Goal: Task Accomplishment & Management: Complete application form

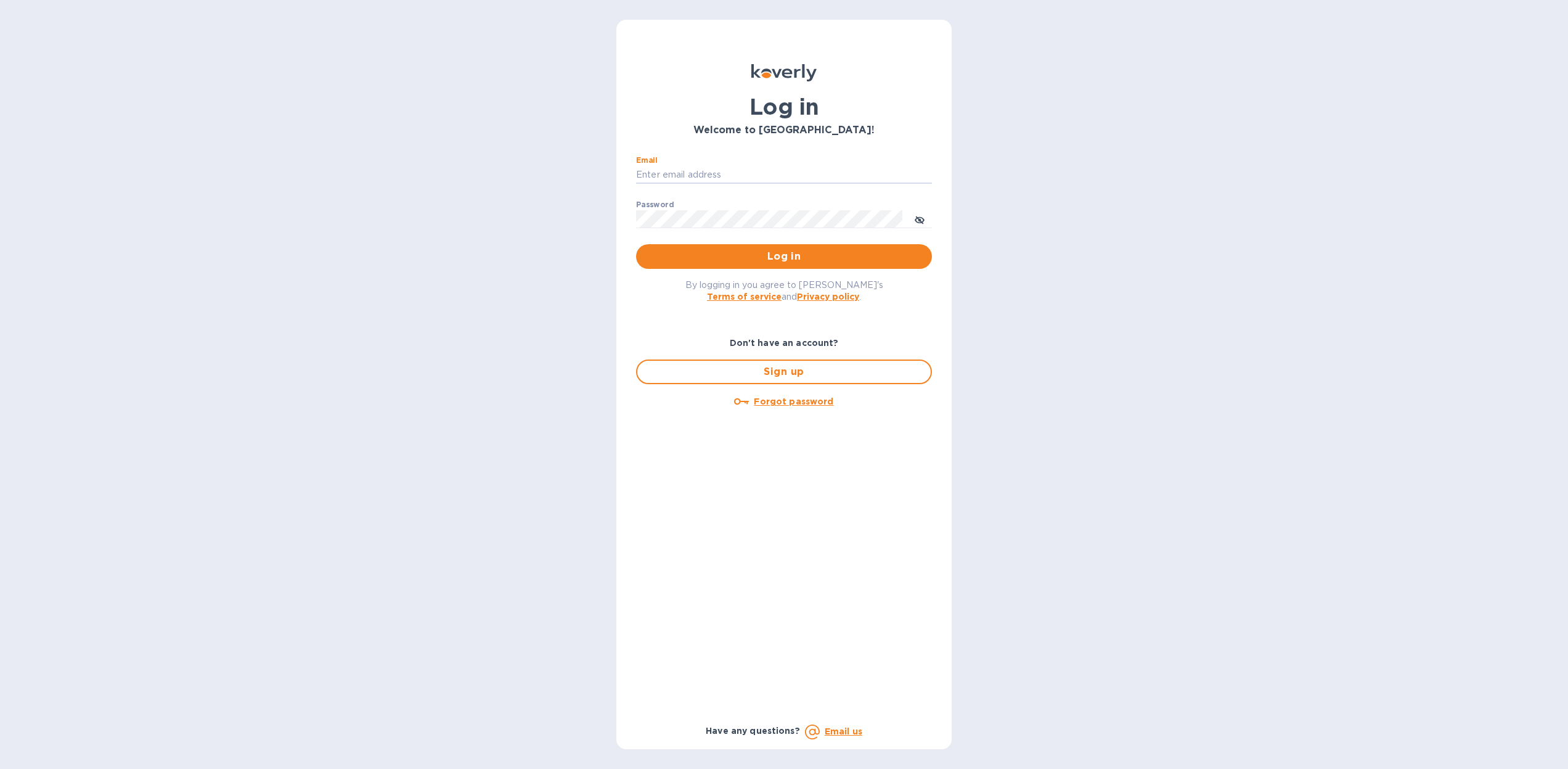
type input "[PERSON_NAME][EMAIL_ADDRESS][DOMAIN_NAME]"
click at [784, 256] on button "Log in" at bounding box center [783, 256] width 296 height 25
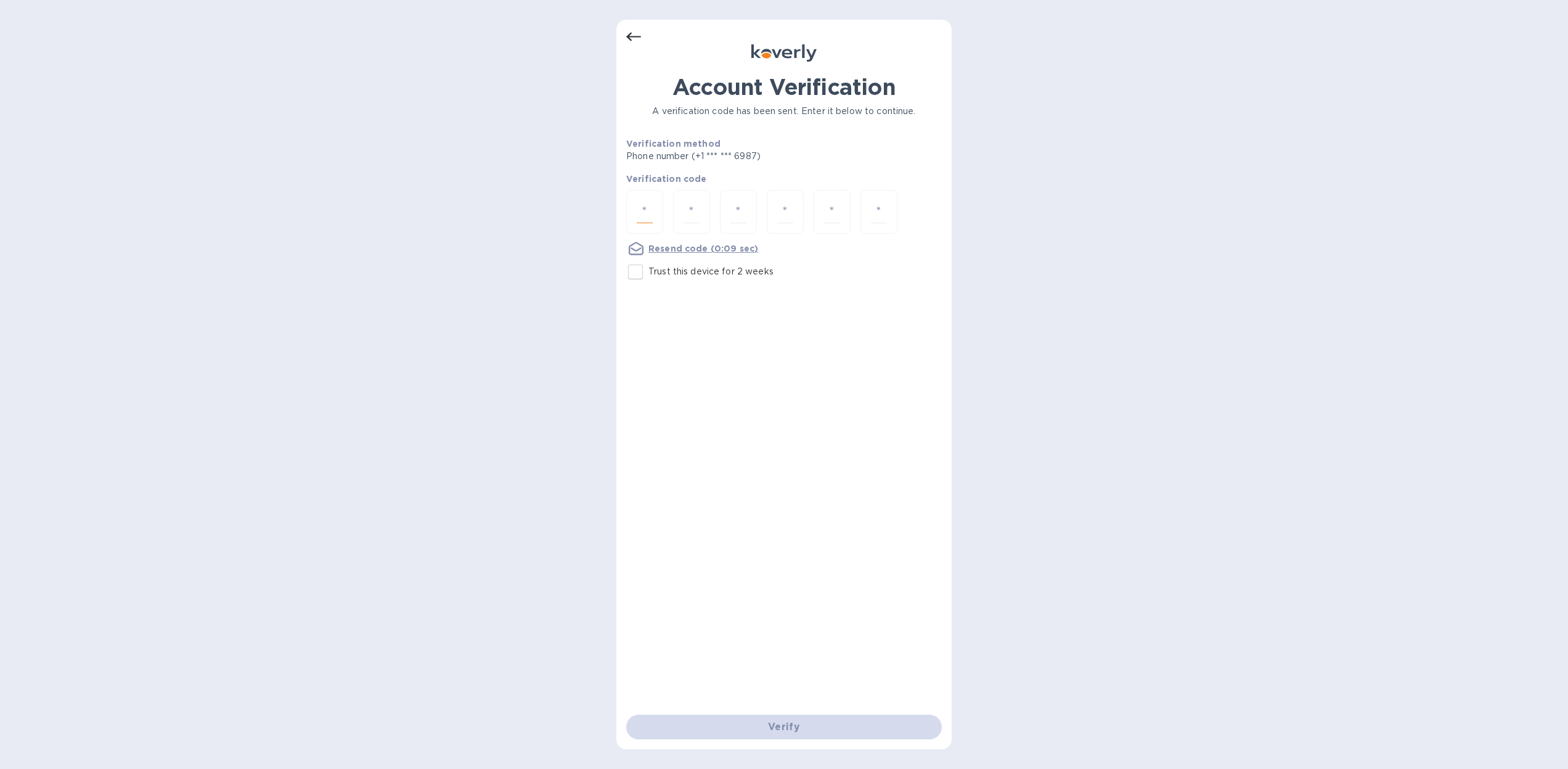
click at [645, 211] on input "number" at bounding box center [644, 211] width 16 height 23
type input "1"
type input "4"
type input "3"
type input "6"
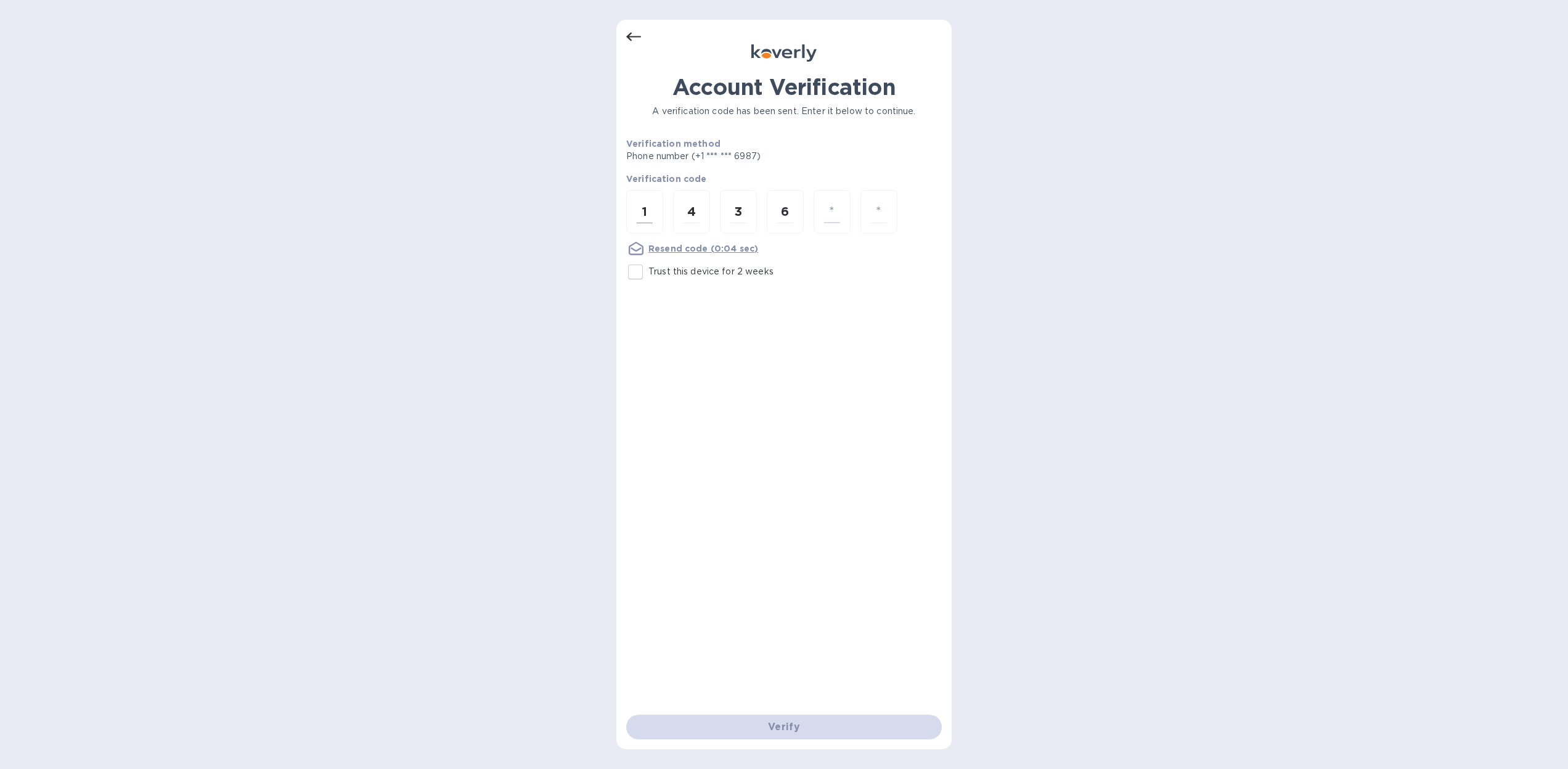
type input "3"
type input "2"
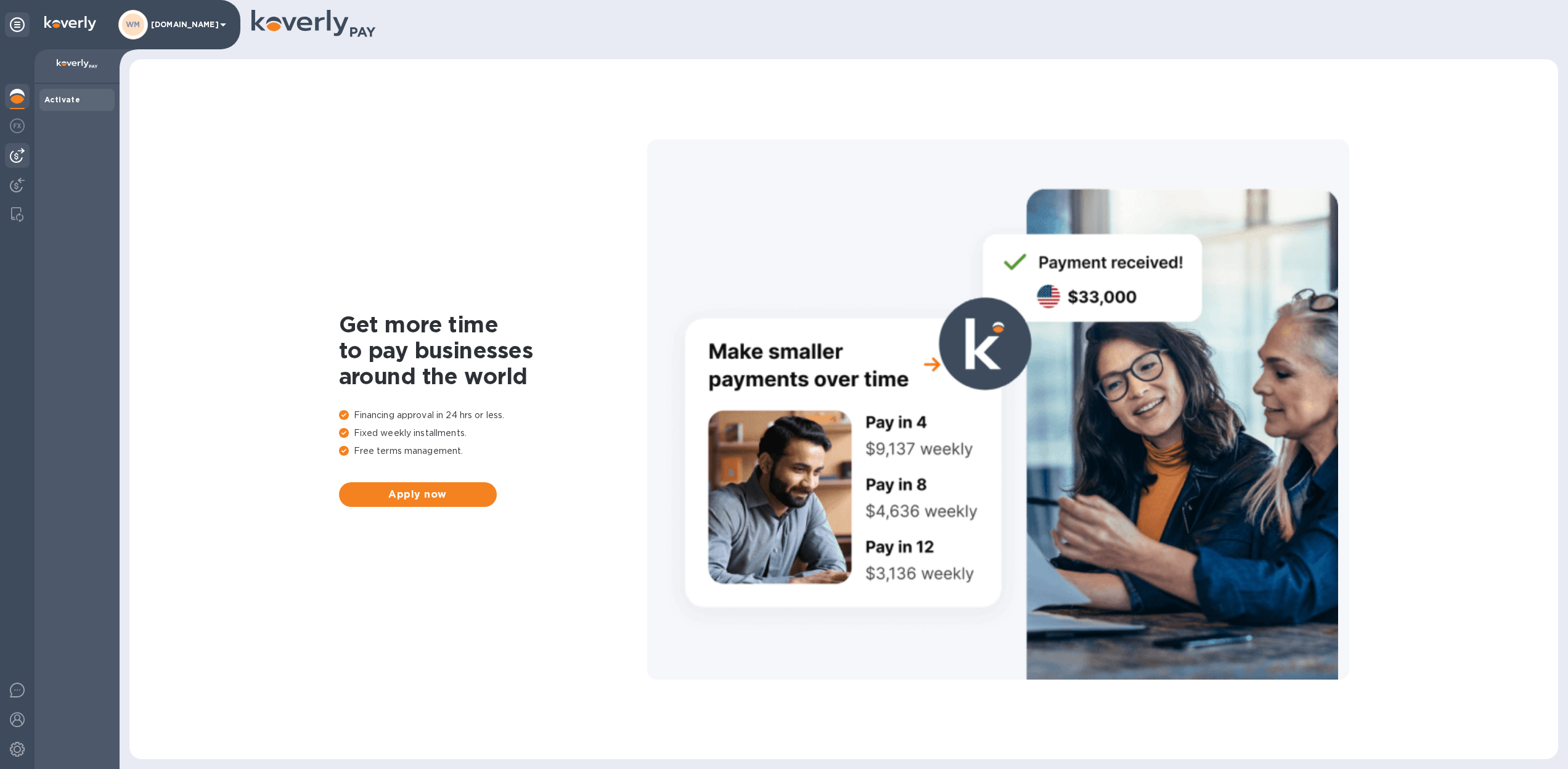
click at [18, 159] on img at bounding box center [16, 154] width 15 height 15
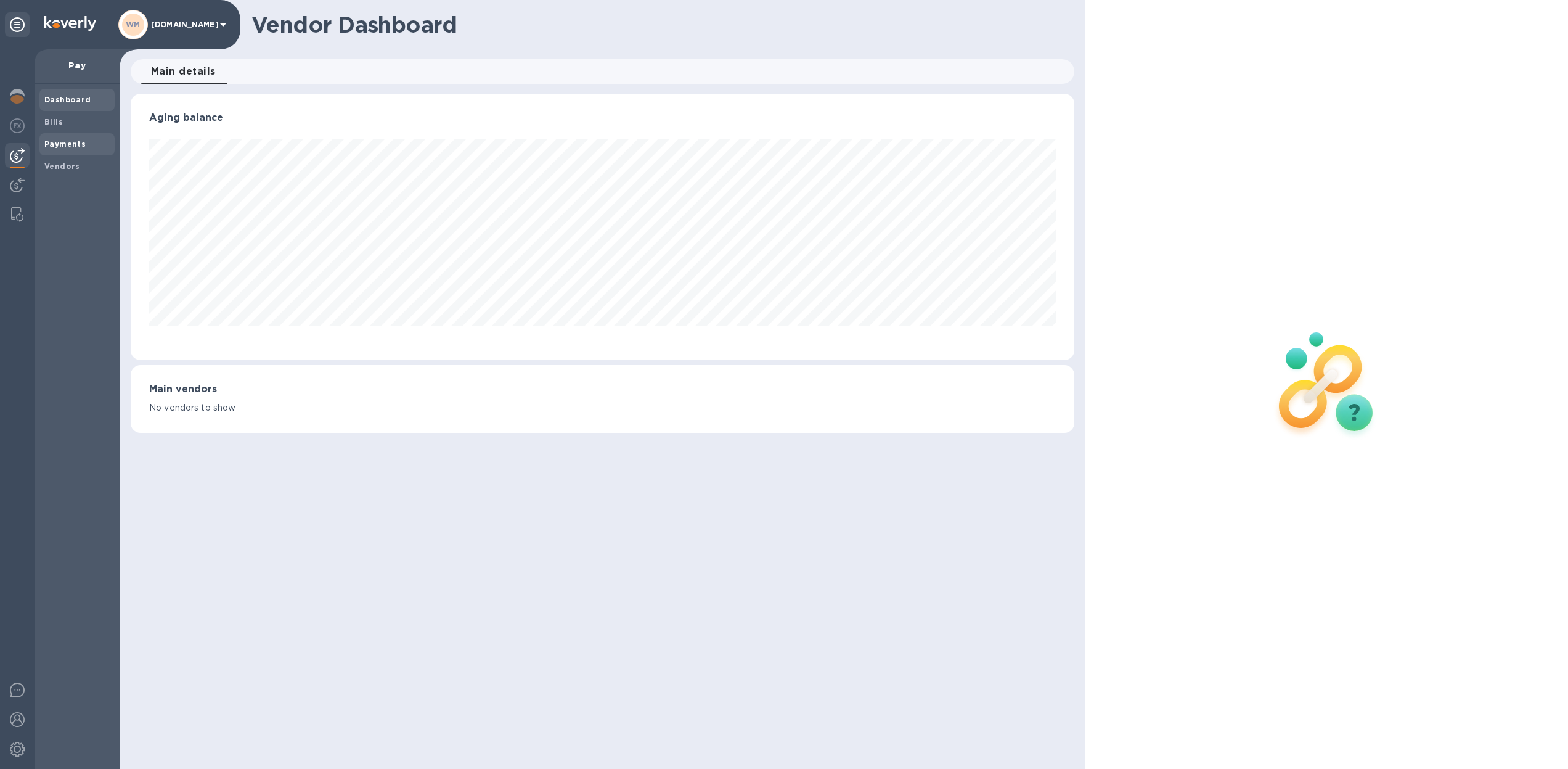
scroll to position [266, 943]
click at [71, 122] on span "Bills" at bounding box center [77, 122] width 65 height 12
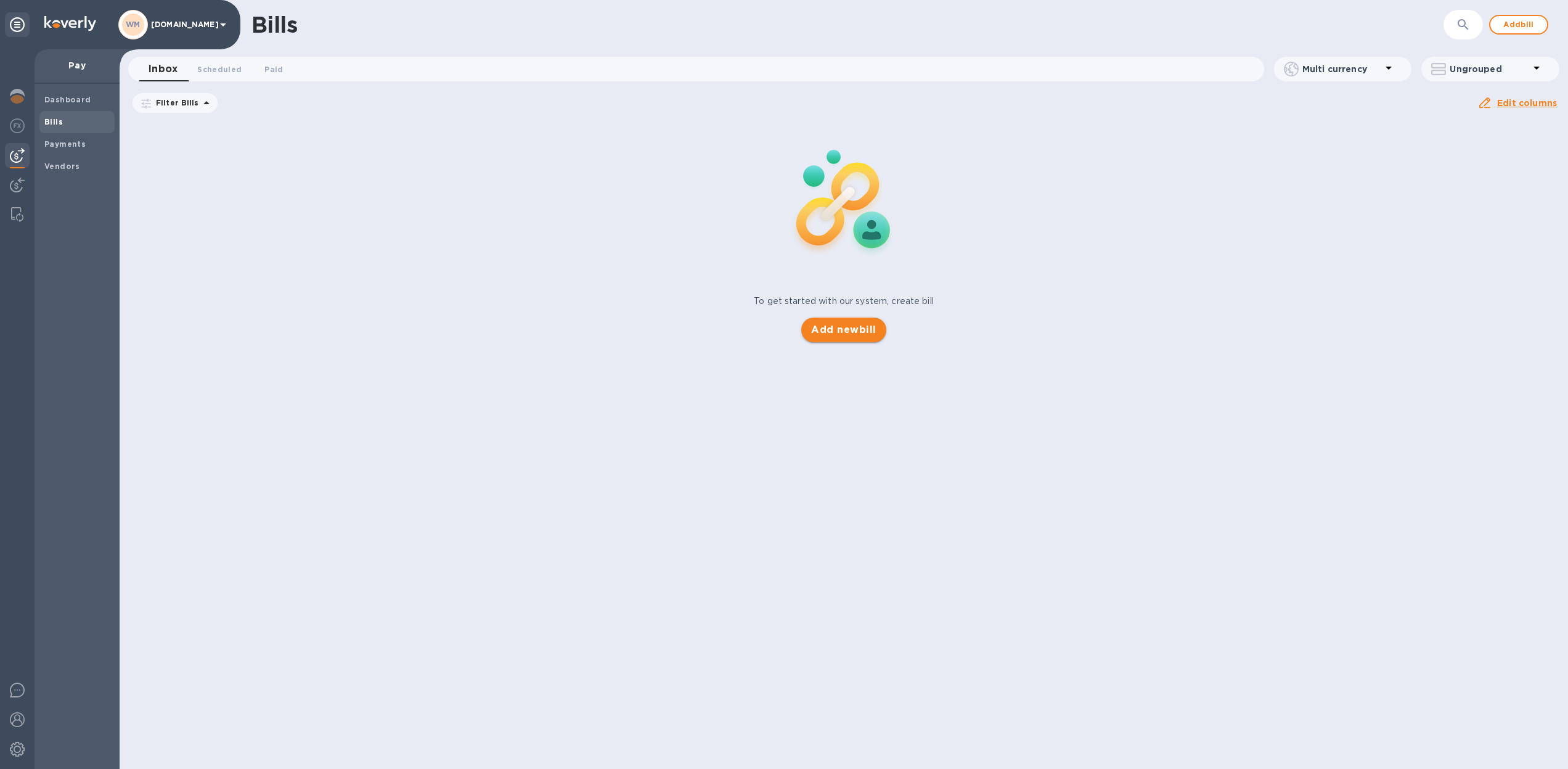
click at [845, 326] on span "Add new bill" at bounding box center [842, 330] width 64 height 15
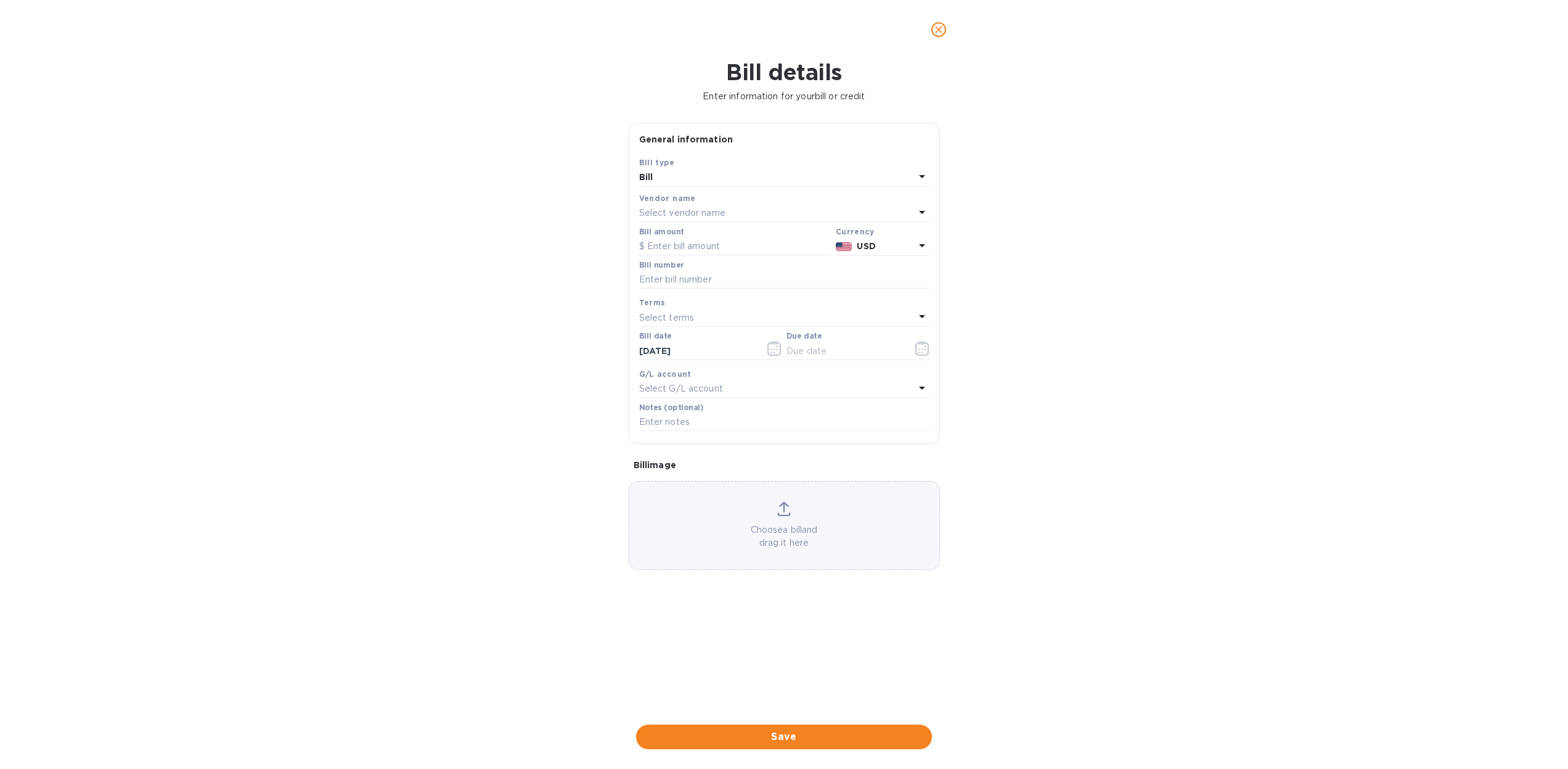
click at [684, 209] on p "Select vendor name" at bounding box center [682, 213] width 87 height 13
click at [695, 327] on p "Alianca" at bounding box center [780, 329] width 261 height 13
click at [682, 238] on input "text" at bounding box center [734, 247] width 191 height 19
type input "12,427.95"
click at [668, 278] on input "text" at bounding box center [784, 280] width 290 height 19
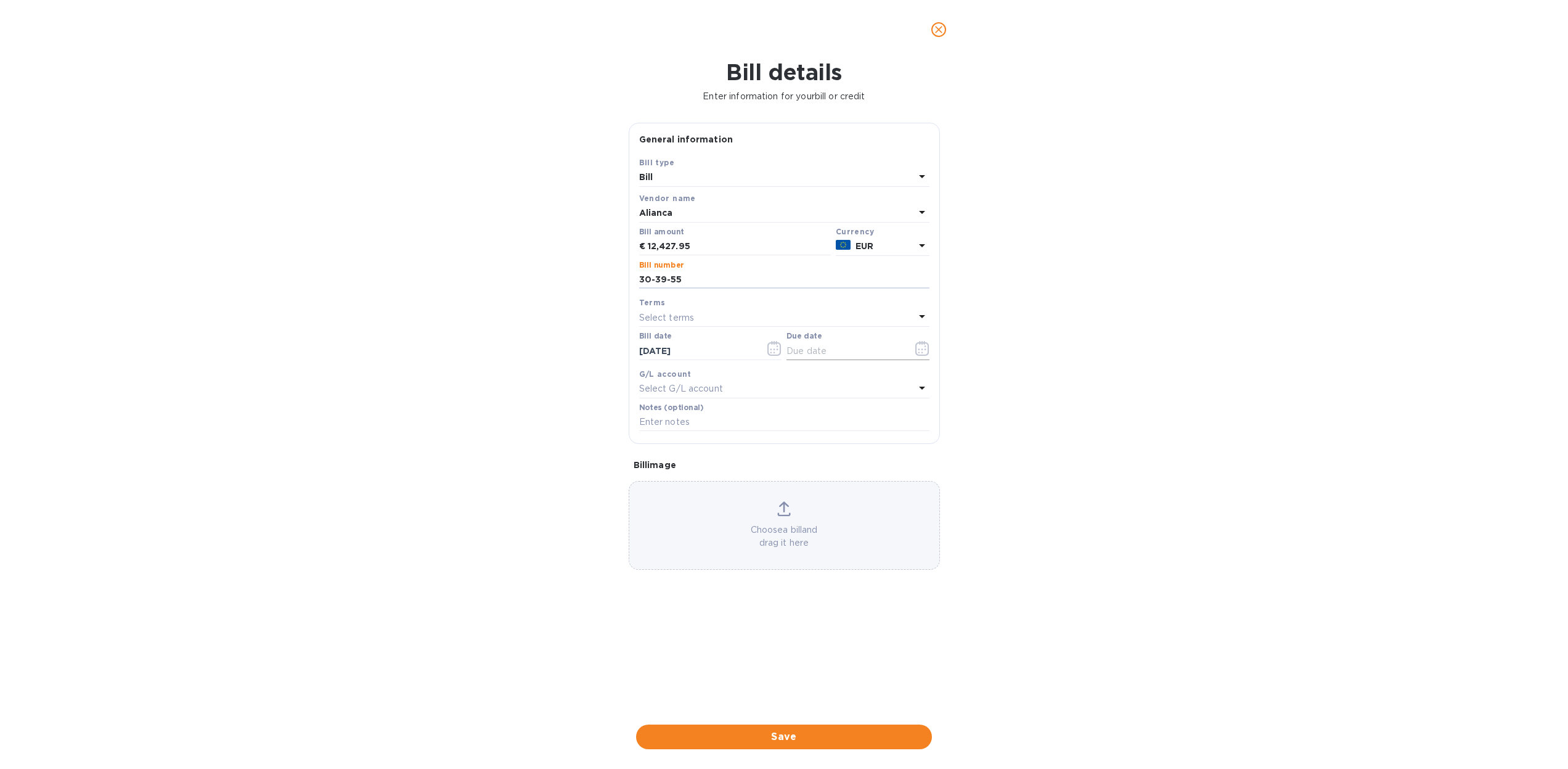
type input "30-39-55"
click at [926, 347] on icon "button" at bounding box center [922, 348] width 15 height 15
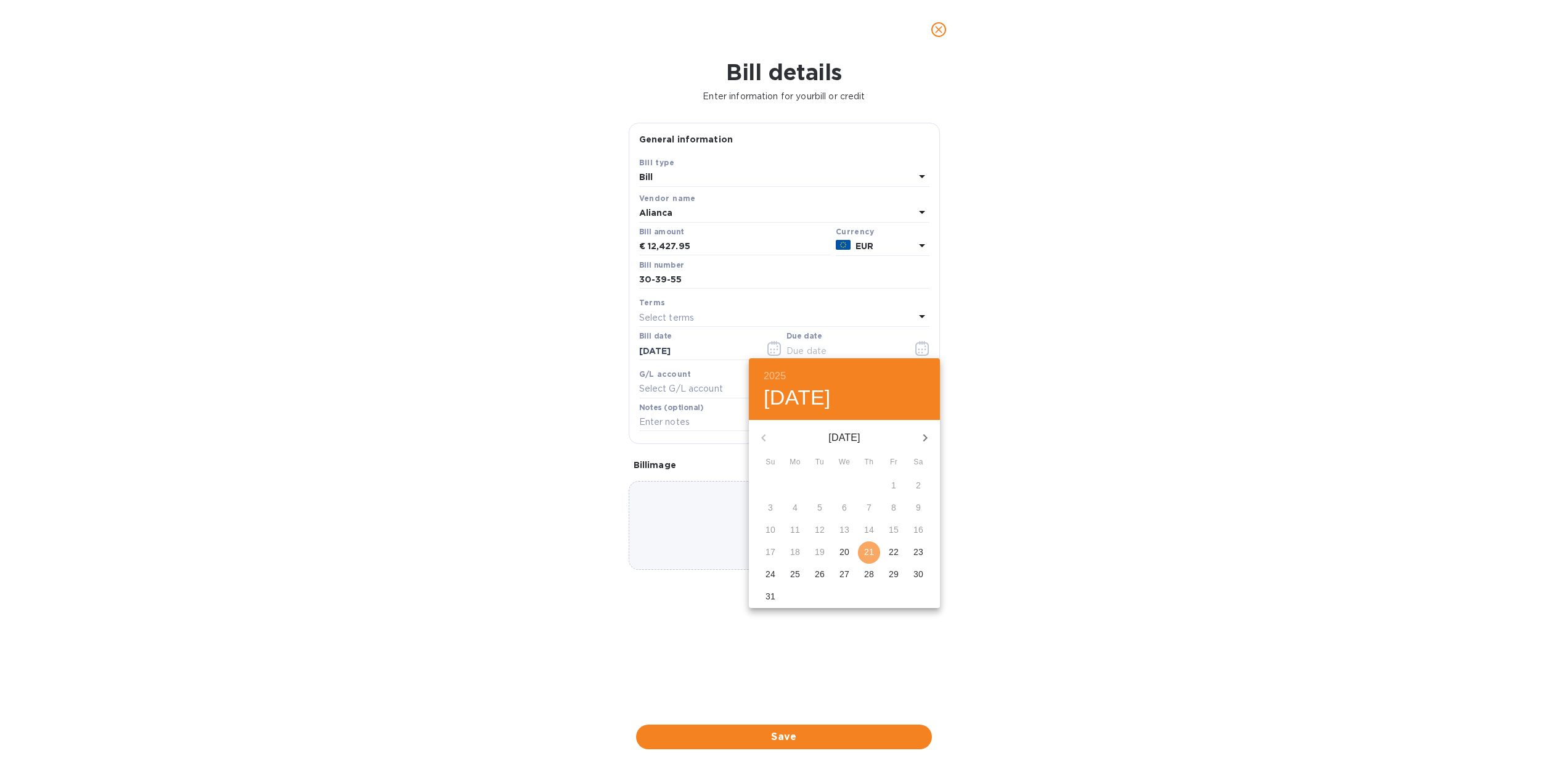
click at [865, 554] on p "21" at bounding box center [868, 552] width 9 height 12
type input "08/21/2025"
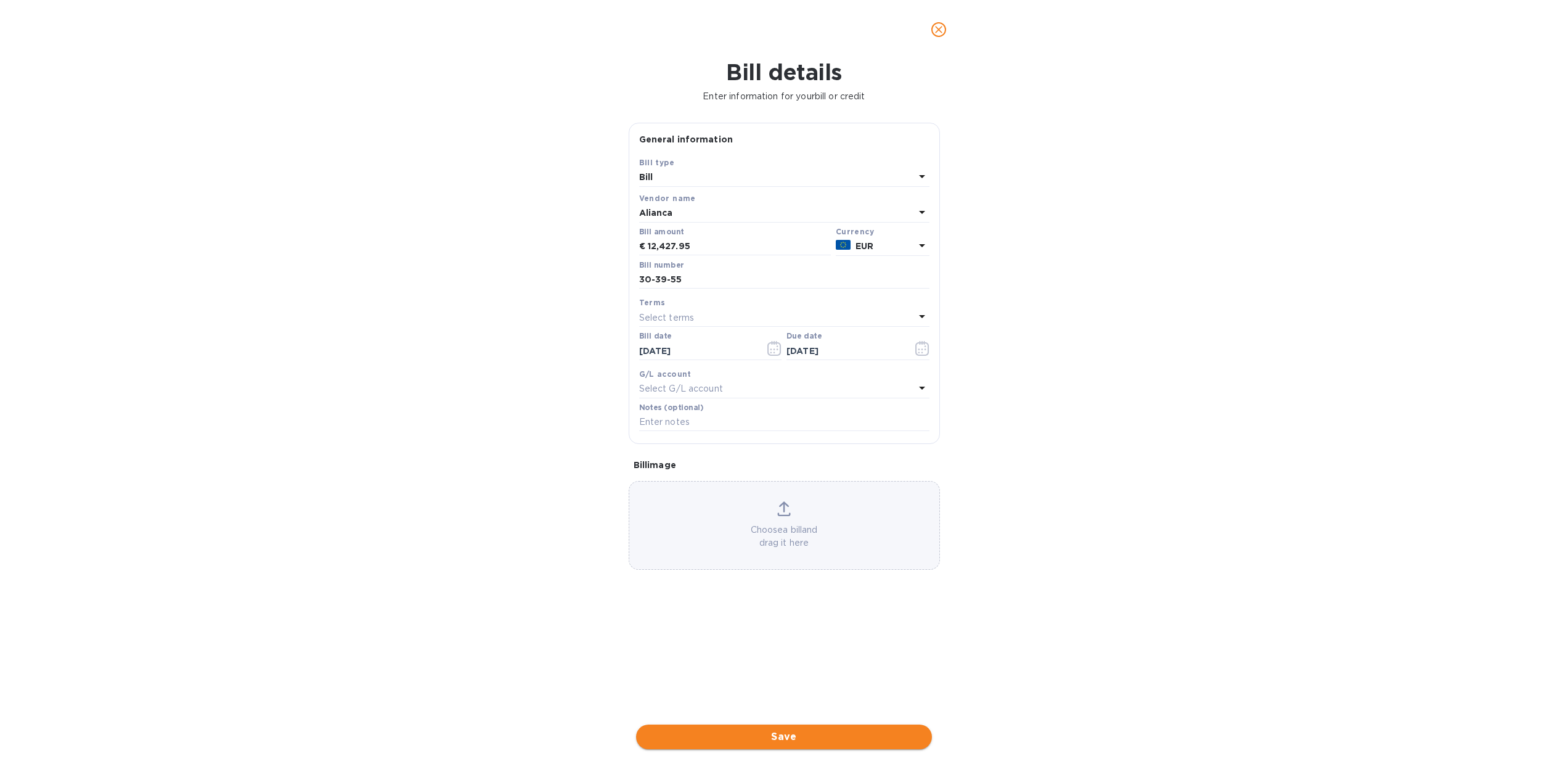
click at [798, 730] on span "Save" at bounding box center [784, 736] width 276 height 15
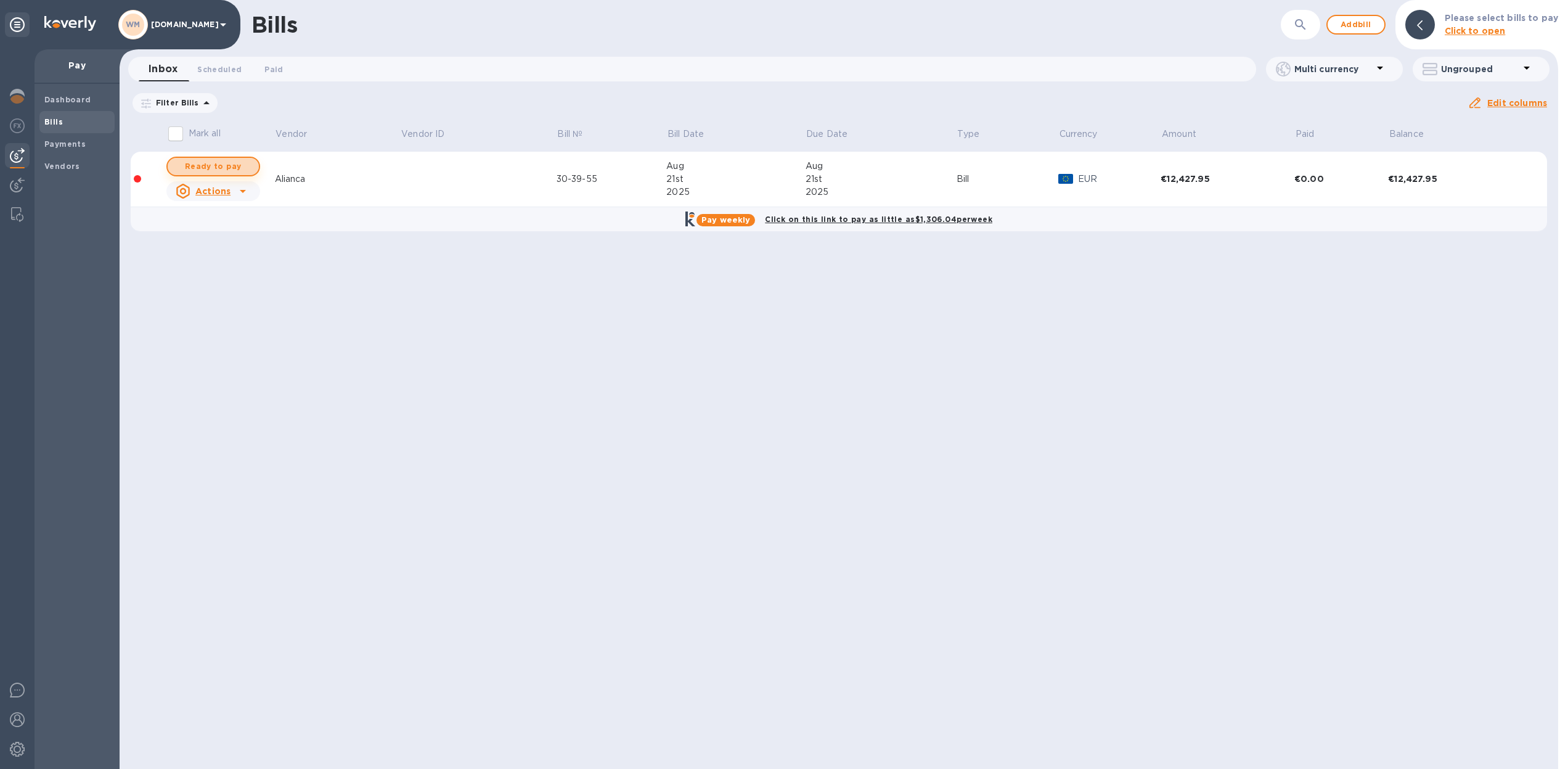
click at [214, 170] on span "Ready to pay" at bounding box center [213, 166] width 71 height 15
checkbox input "true"
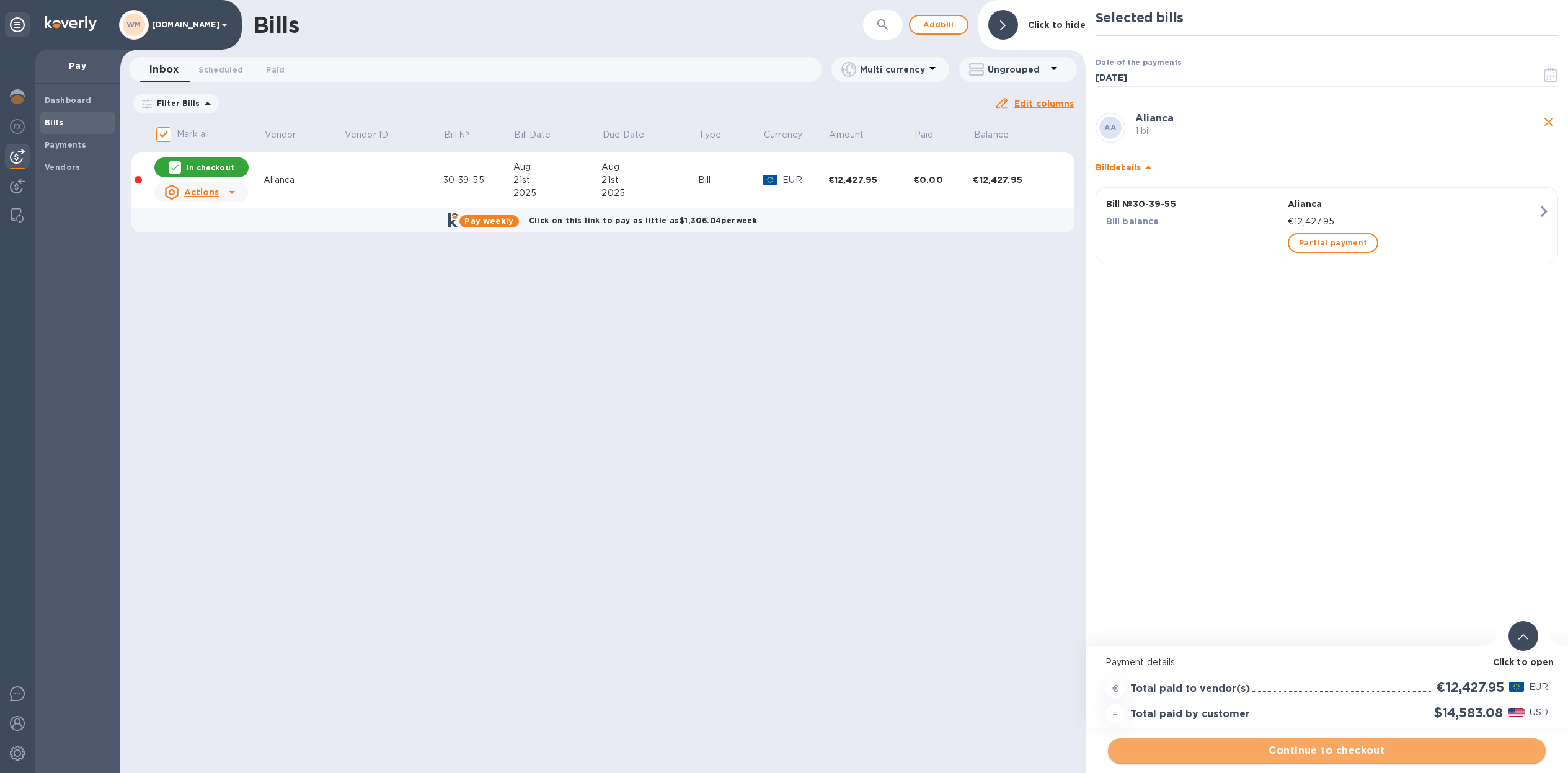
click at [1313, 756] on span "Continue to checkout" at bounding box center [1326, 750] width 418 height 15
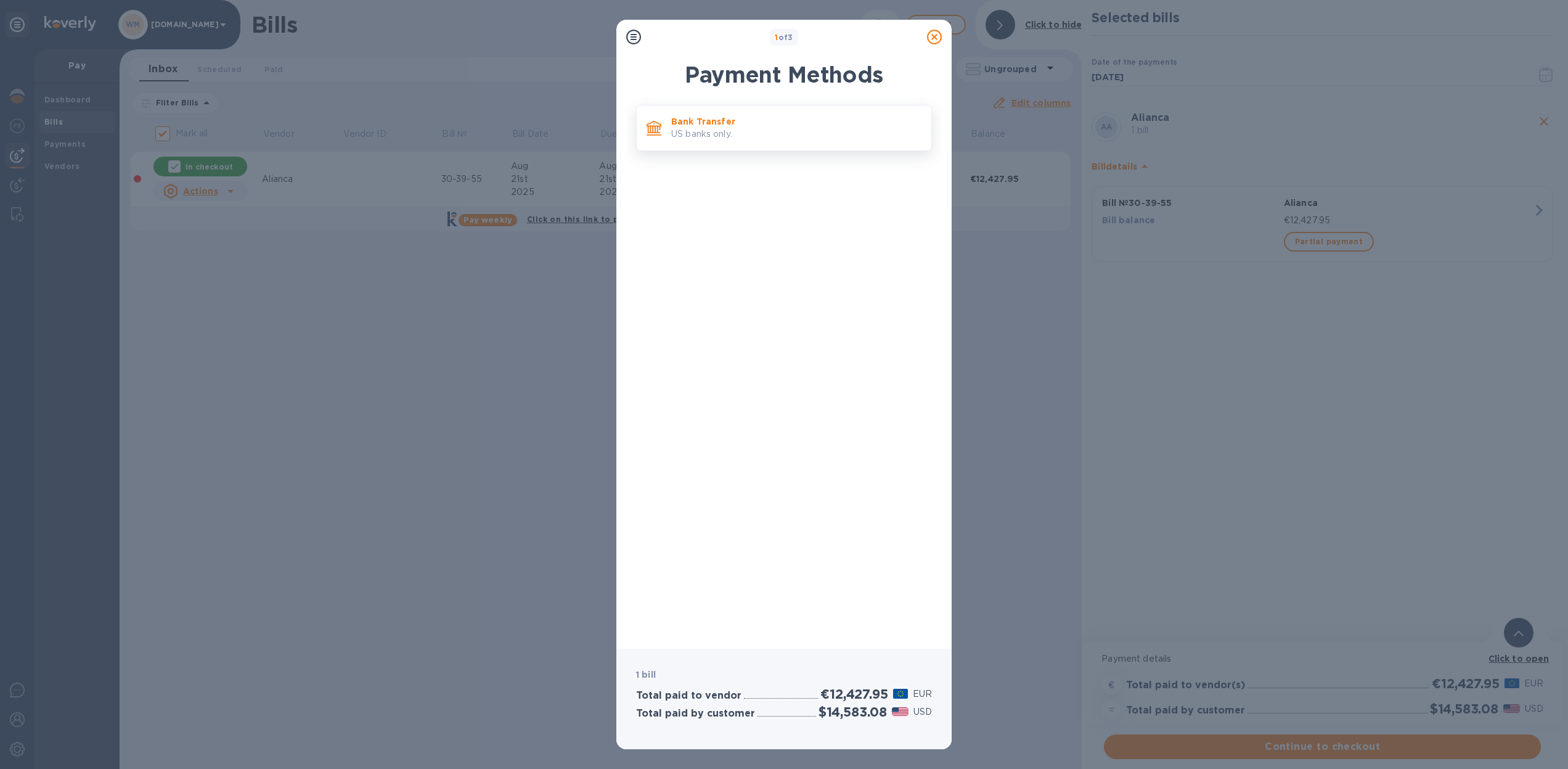
click at [747, 128] on p "US banks only." at bounding box center [796, 134] width 250 height 13
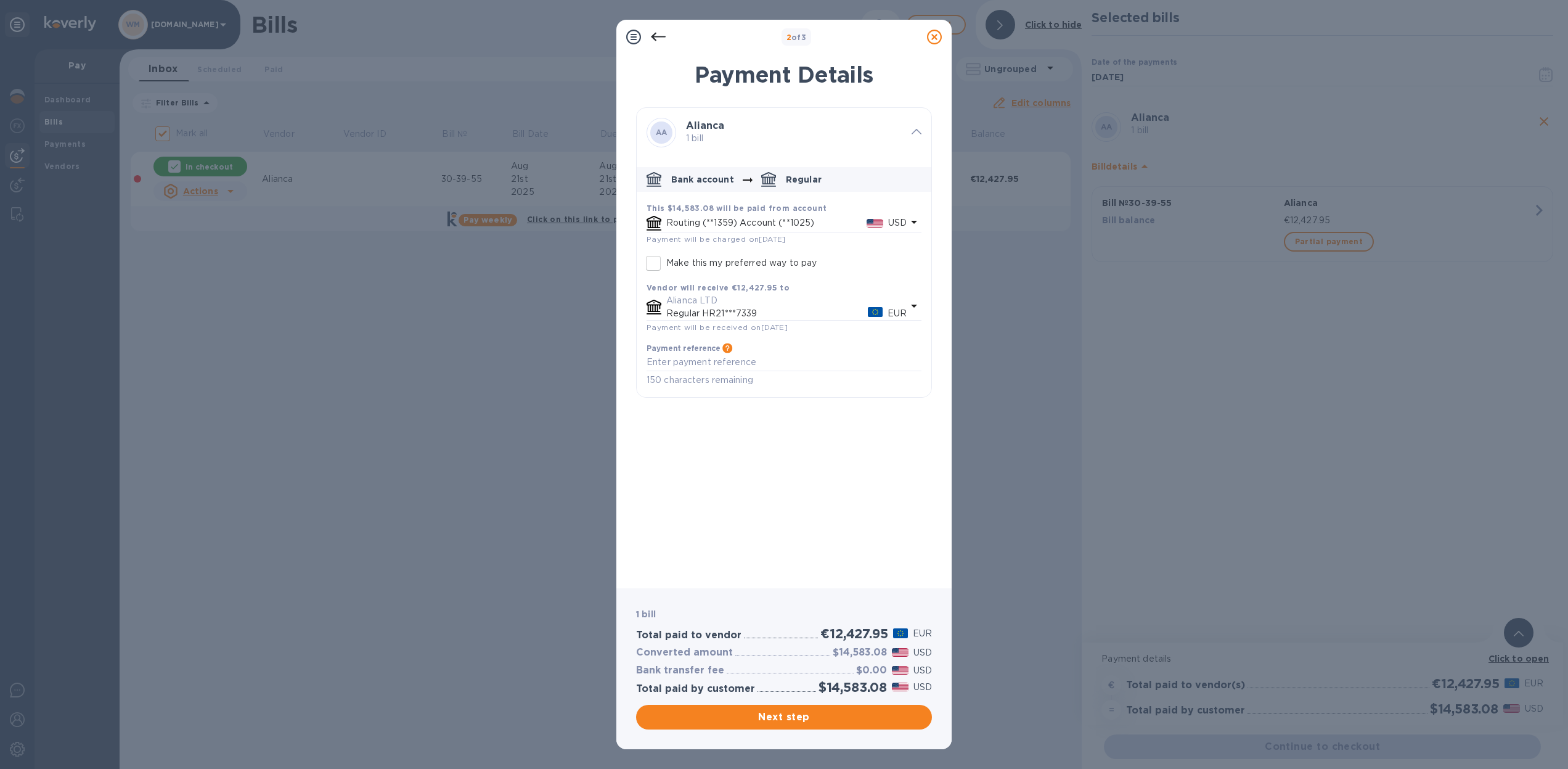
click at [765, 216] on p "Routing (**1359) Account (**1025)" at bounding box center [766, 222] width 200 height 13
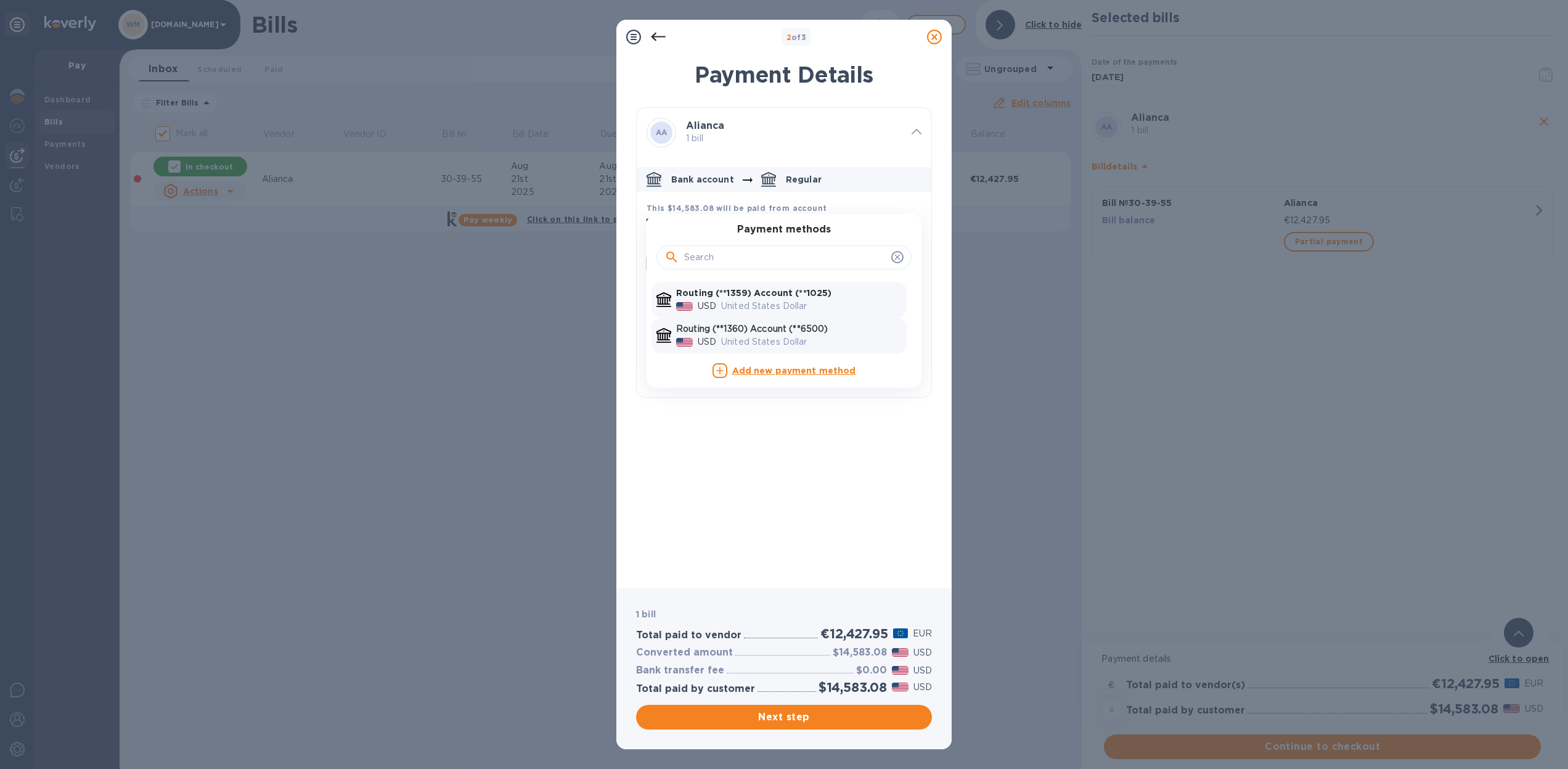
click at [781, 330] on p "Routing (**1360) Account (**6500)" at bounding box center [788, 329] width 226 height 13
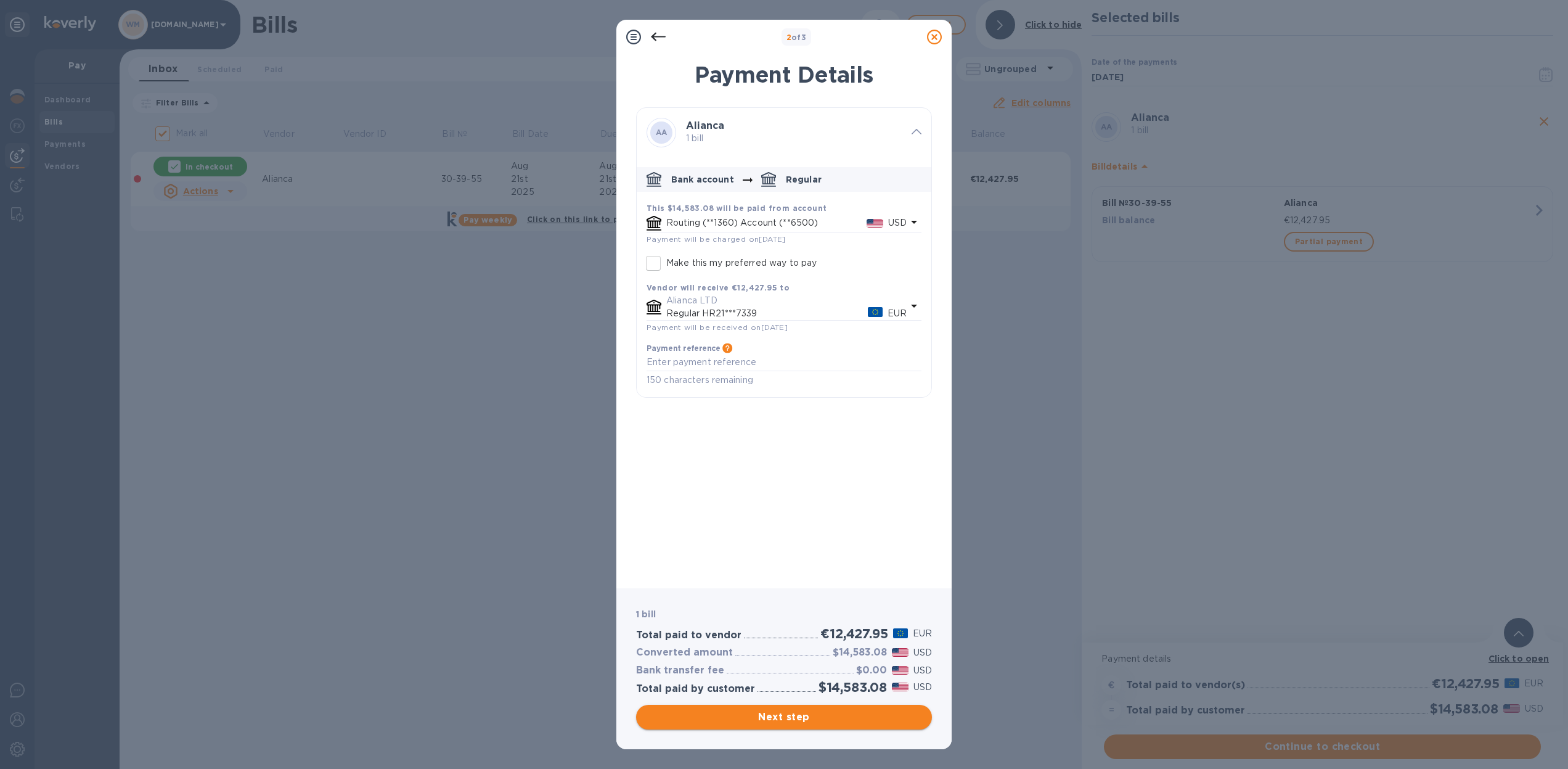
click at [782, 715] on span "Next step" at bounding box center [784, 717] width 276 height 15
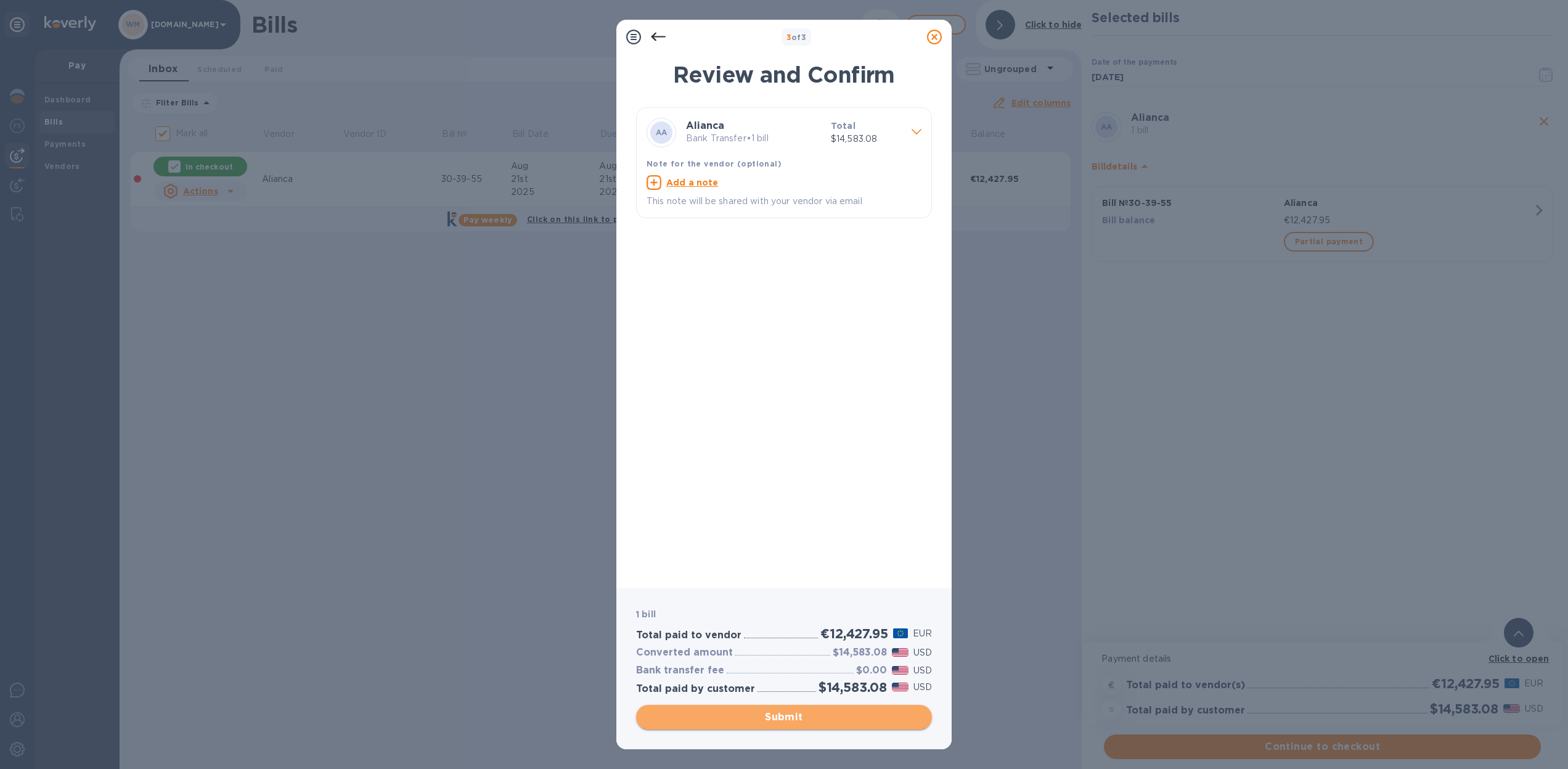
click at [793, 719] on span "Submit" at bounding box center [784, 717] width 276 height 15
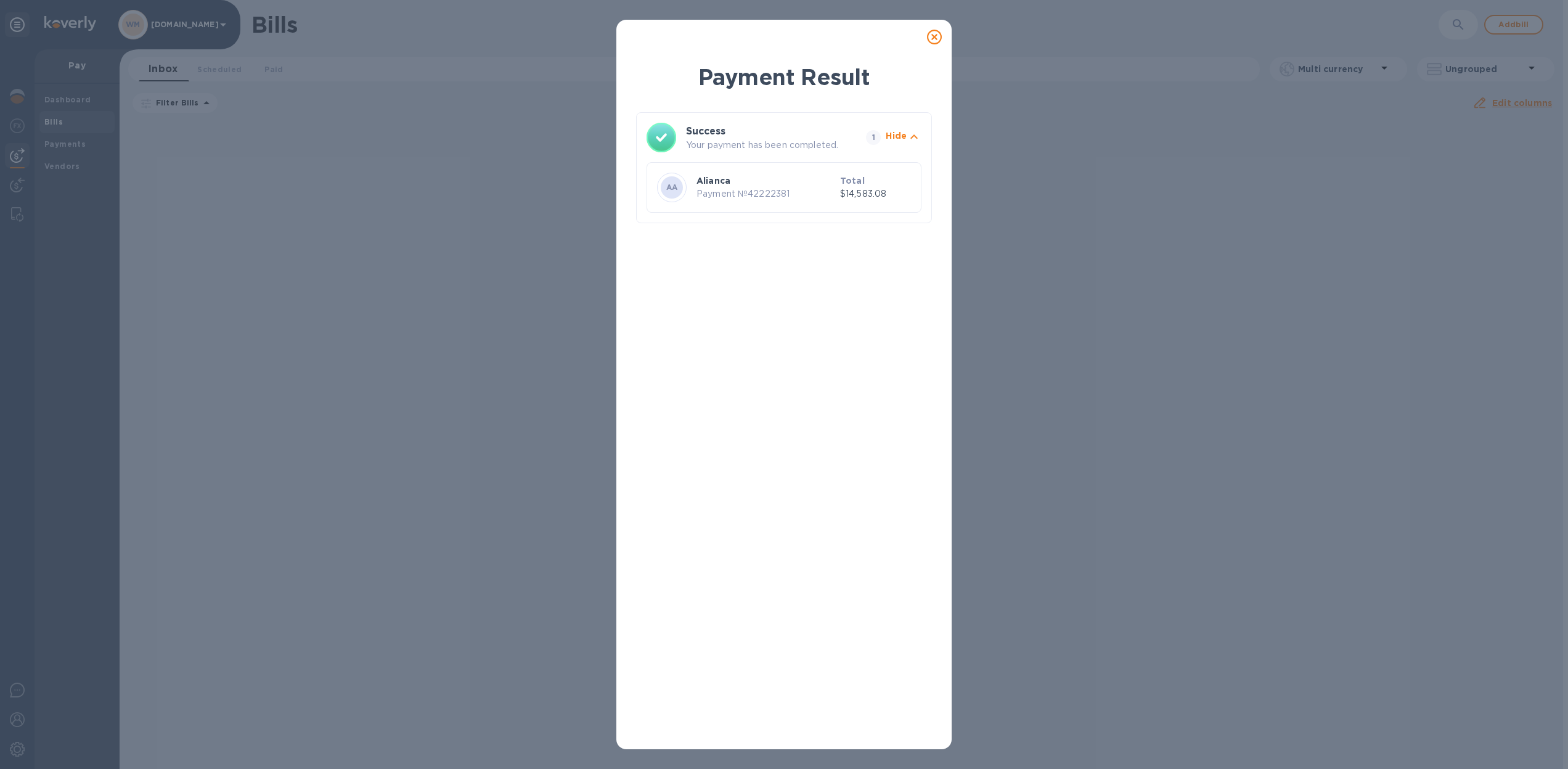
click at [932, 37] on icon at bounding box center [934, 36] width 15 height 15
